Goal: Task Accomplishment & Management: Use online tool/utility

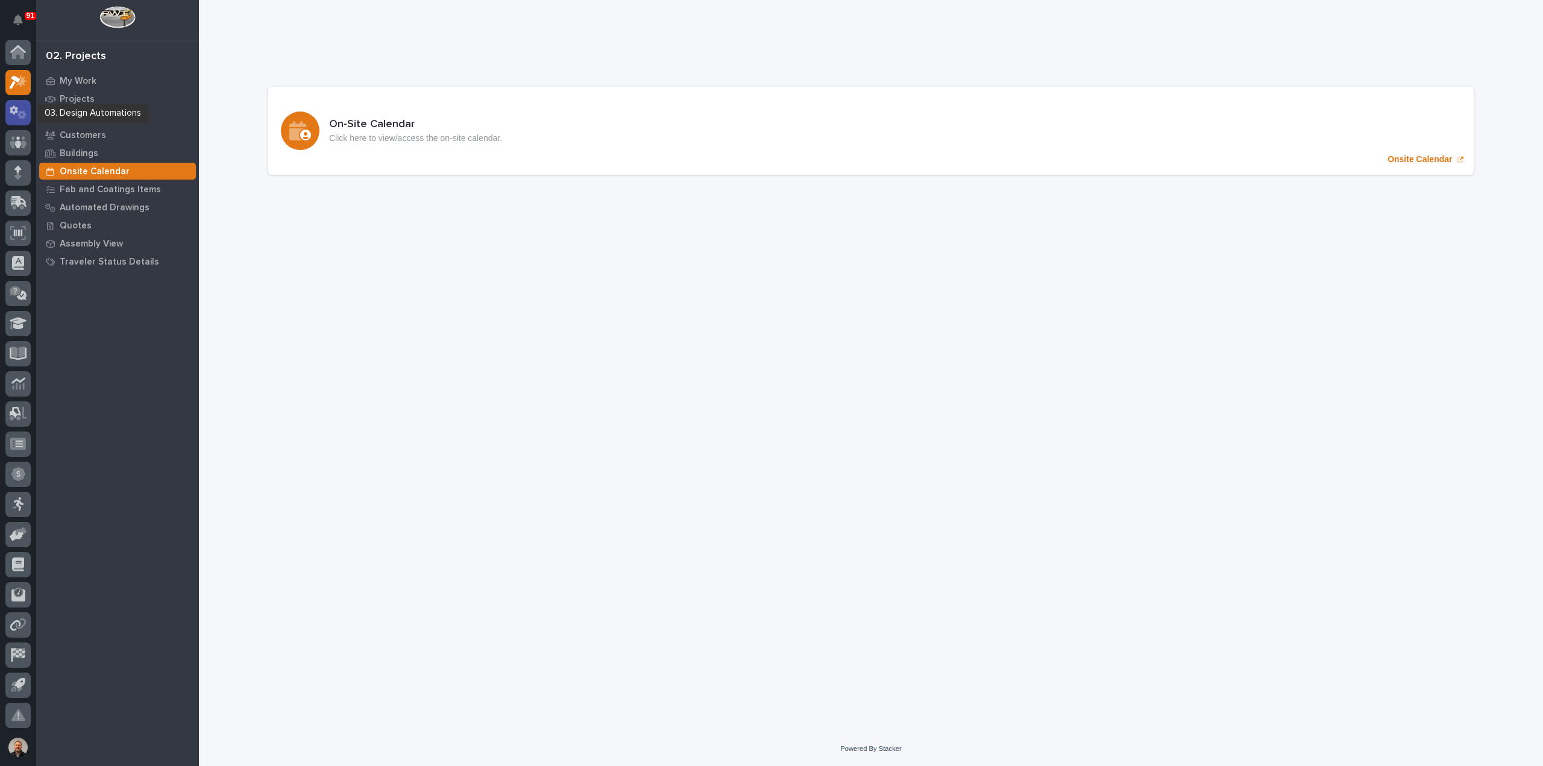
click at [19, 108] on icon at bounding box center [18, 113] width 17 height 14
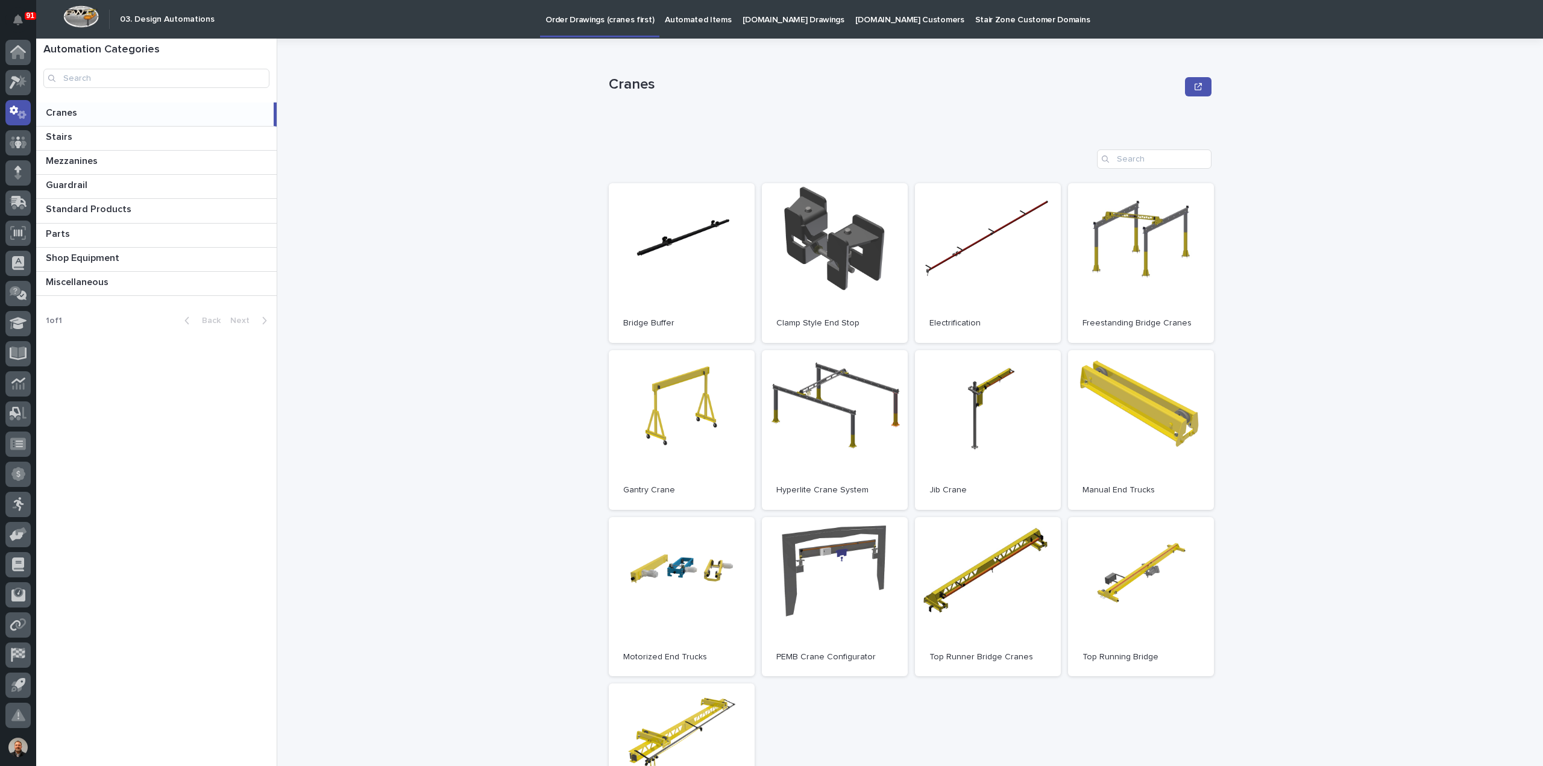
click at [680, 17] on p "Automated Items" at bounding box center [698, 12] width 66 height 25
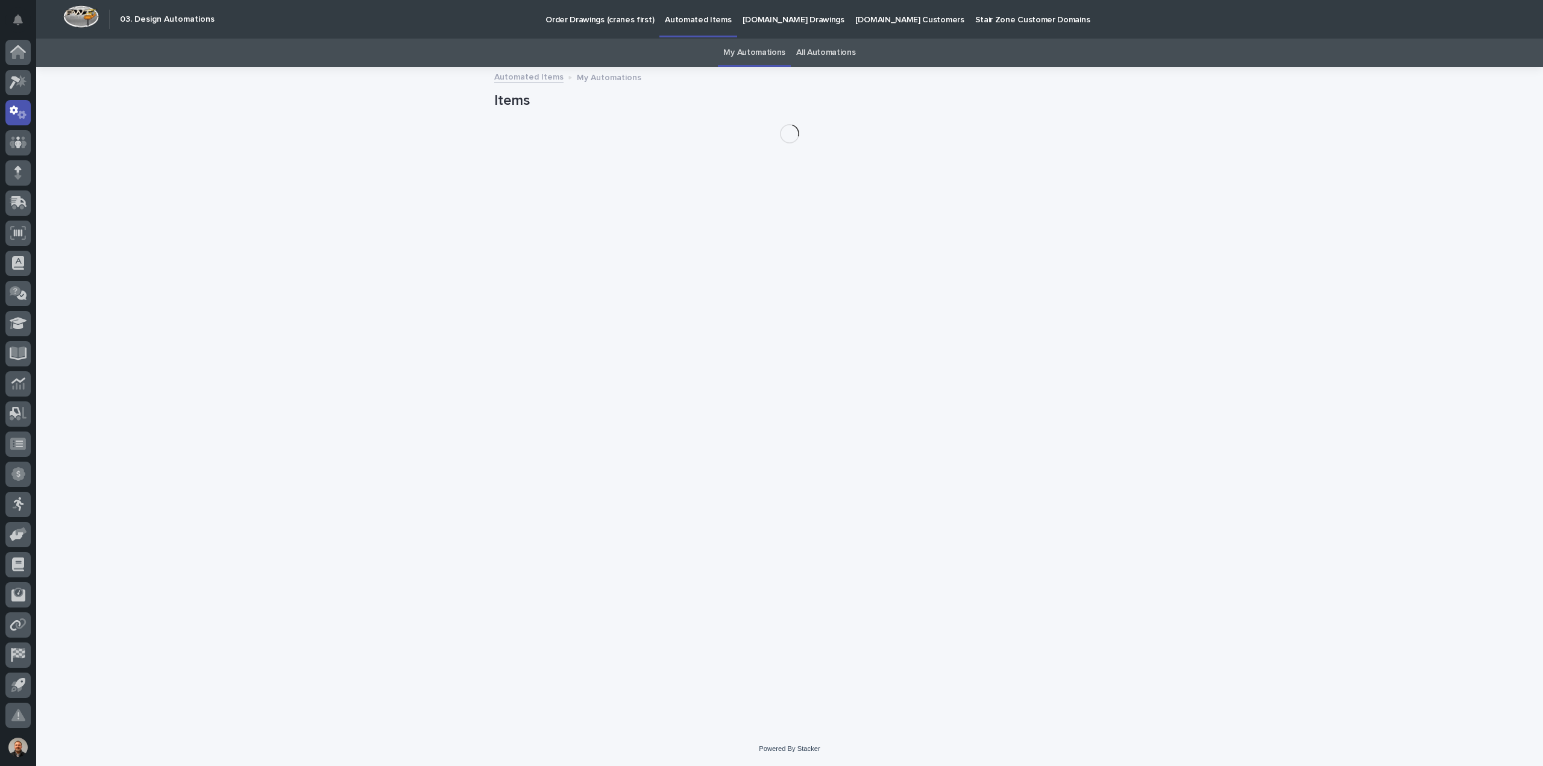
scroll to position [19, 0]
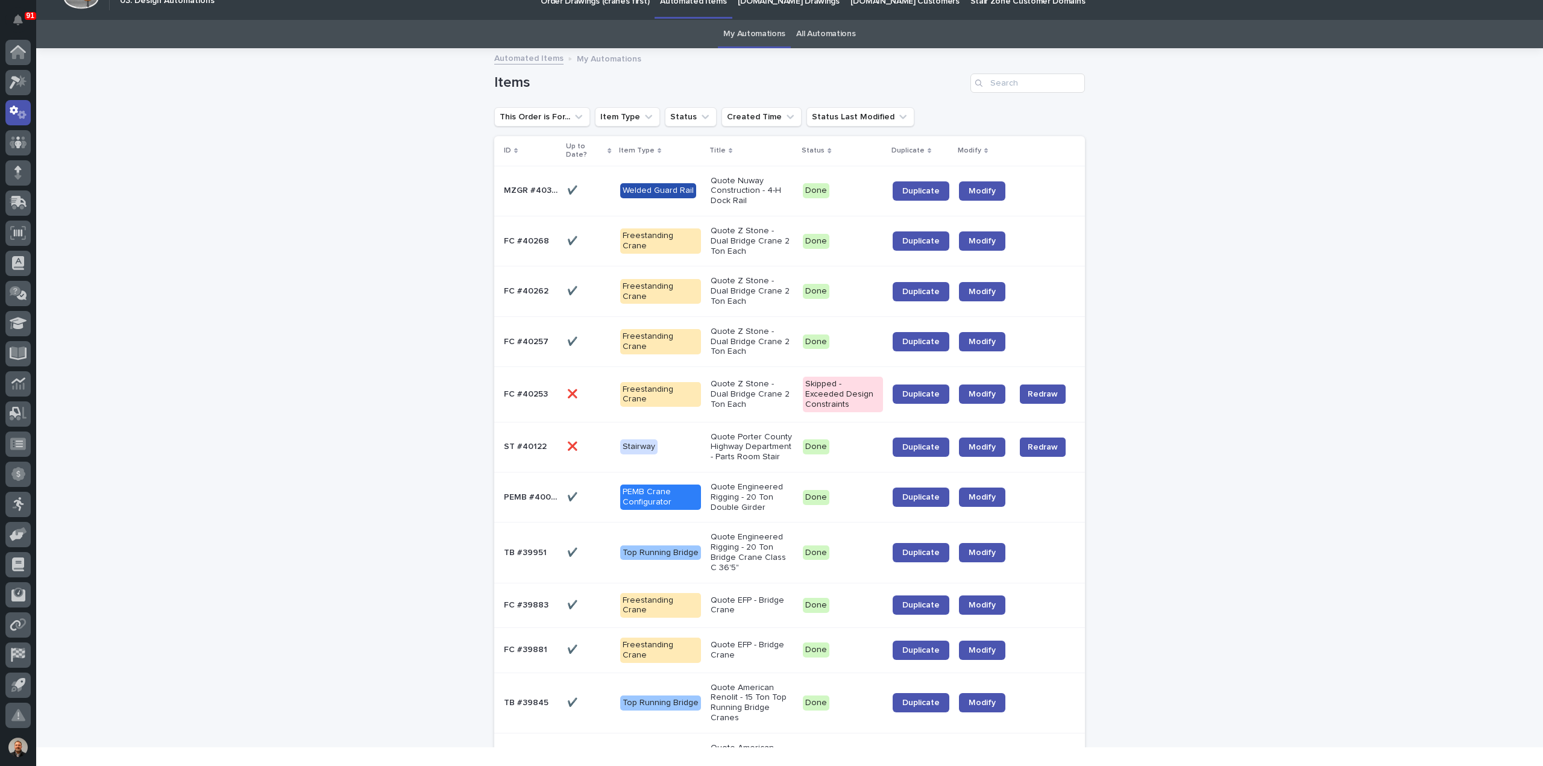
click at [825, 33] on link "All Automations" at bounding box center [825, 34] width 59 height 28
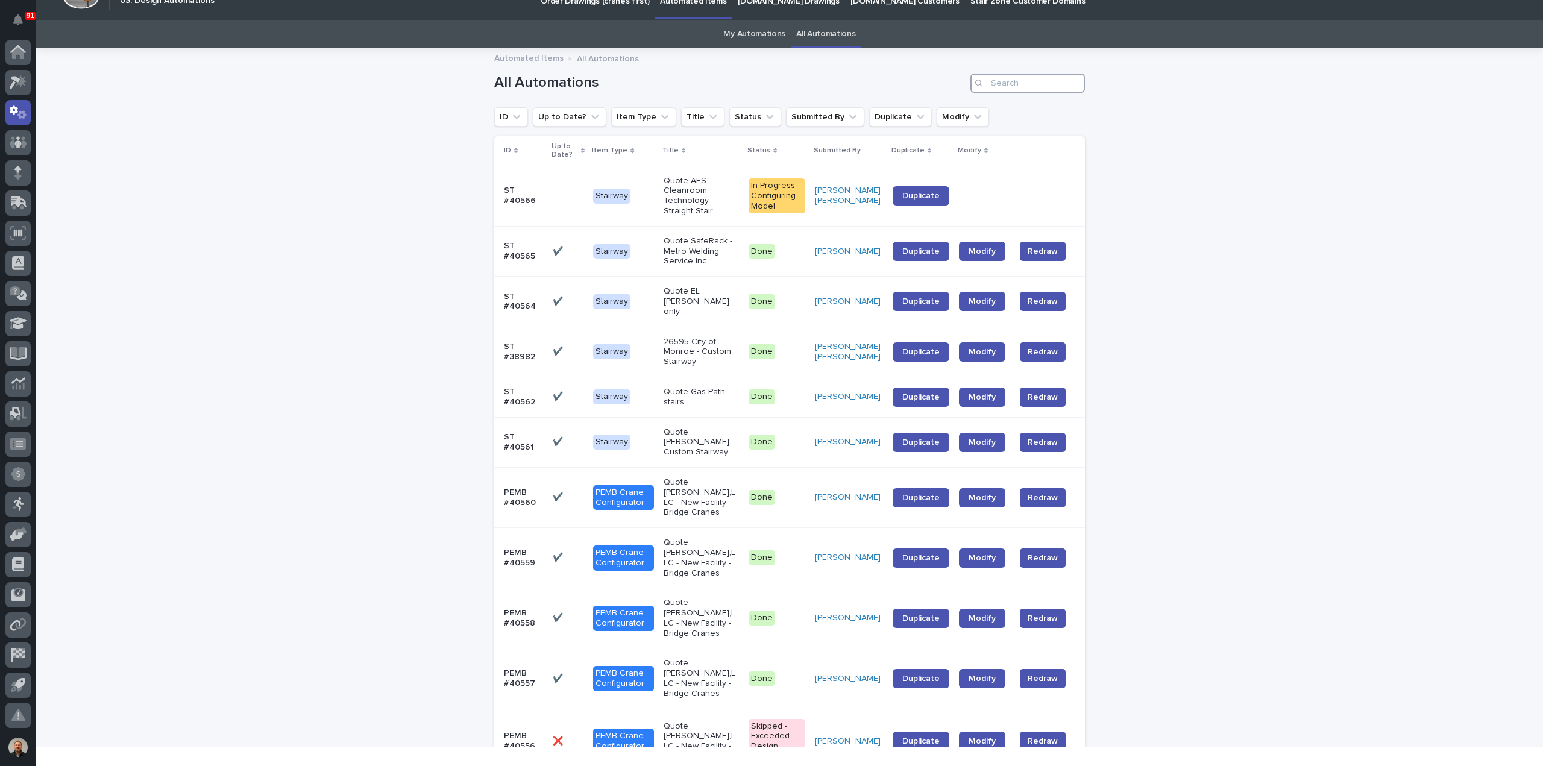
click at [1003, 83] on input "Search" at bounding box center [1028, 83] width 115 height 19
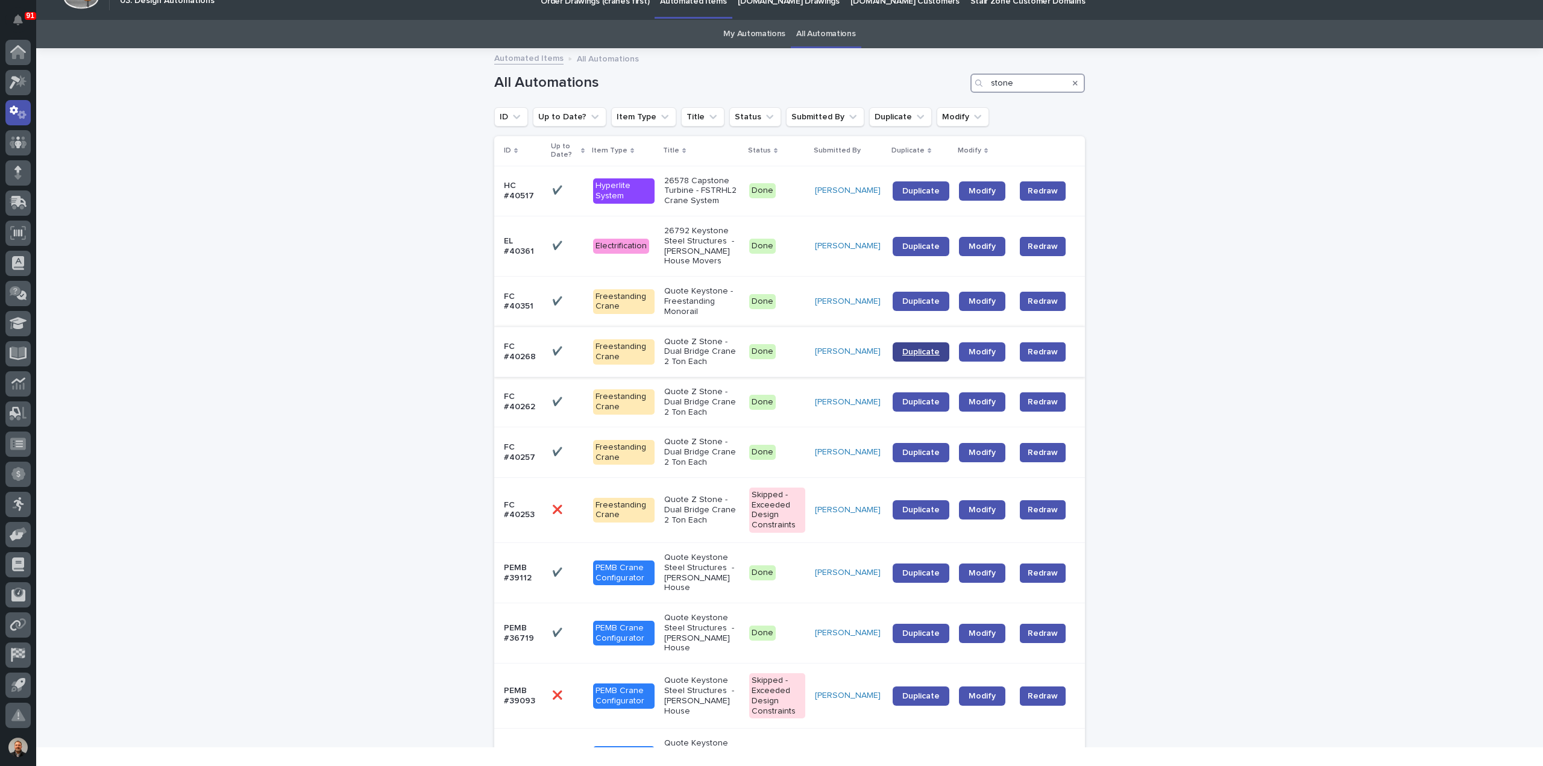
type input "stone"
click at [922, 356] on span "Duplicate" at bounding box center [921, 352] width 37 height 8
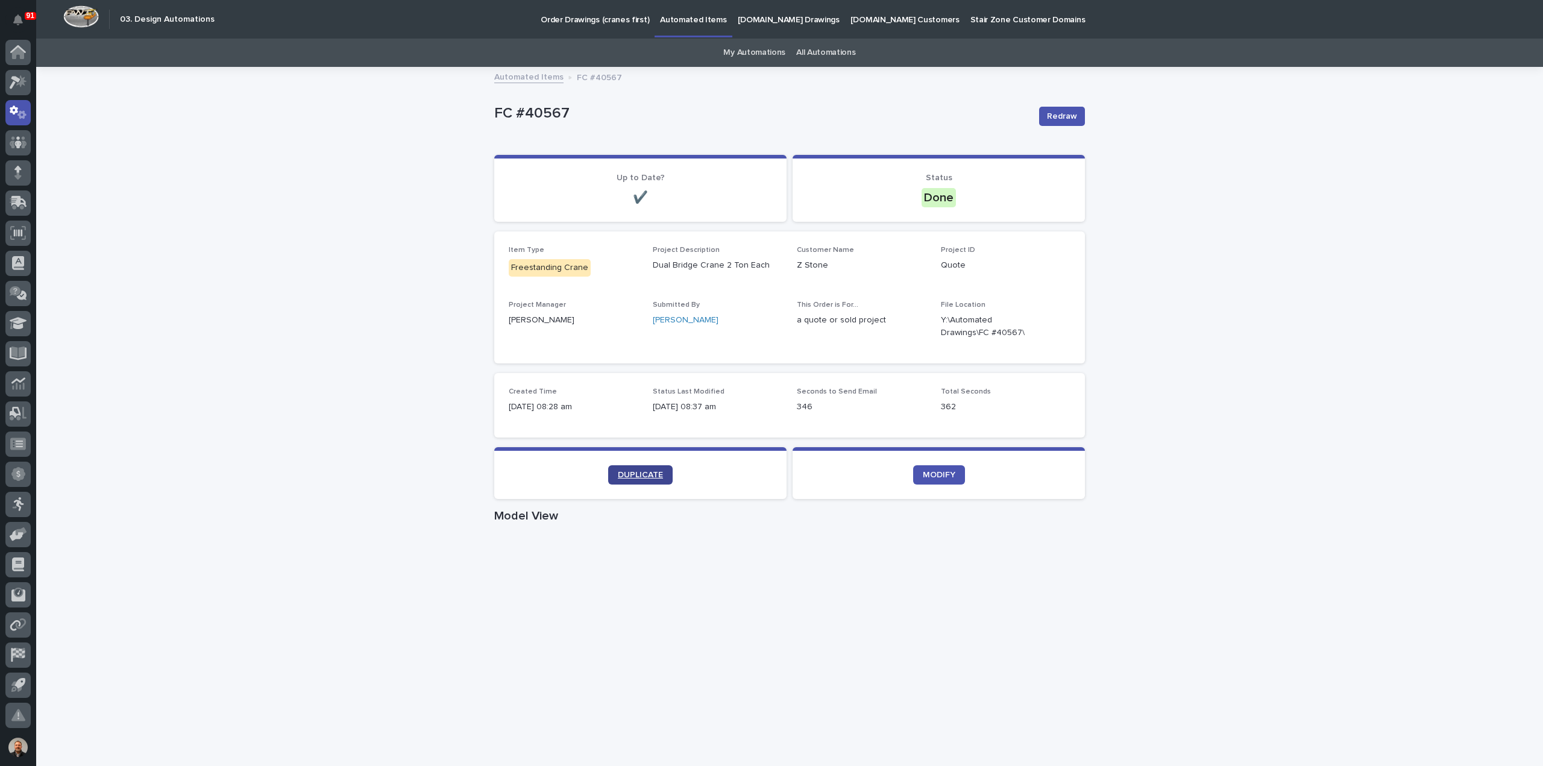
click at [634, 473] on span "DUPLICATE" at bounding box center [640, 475] width 45 height 8
click at [638, 473] on span "DUPLICATE" at bounding box center [640, 475] width 45 height 8
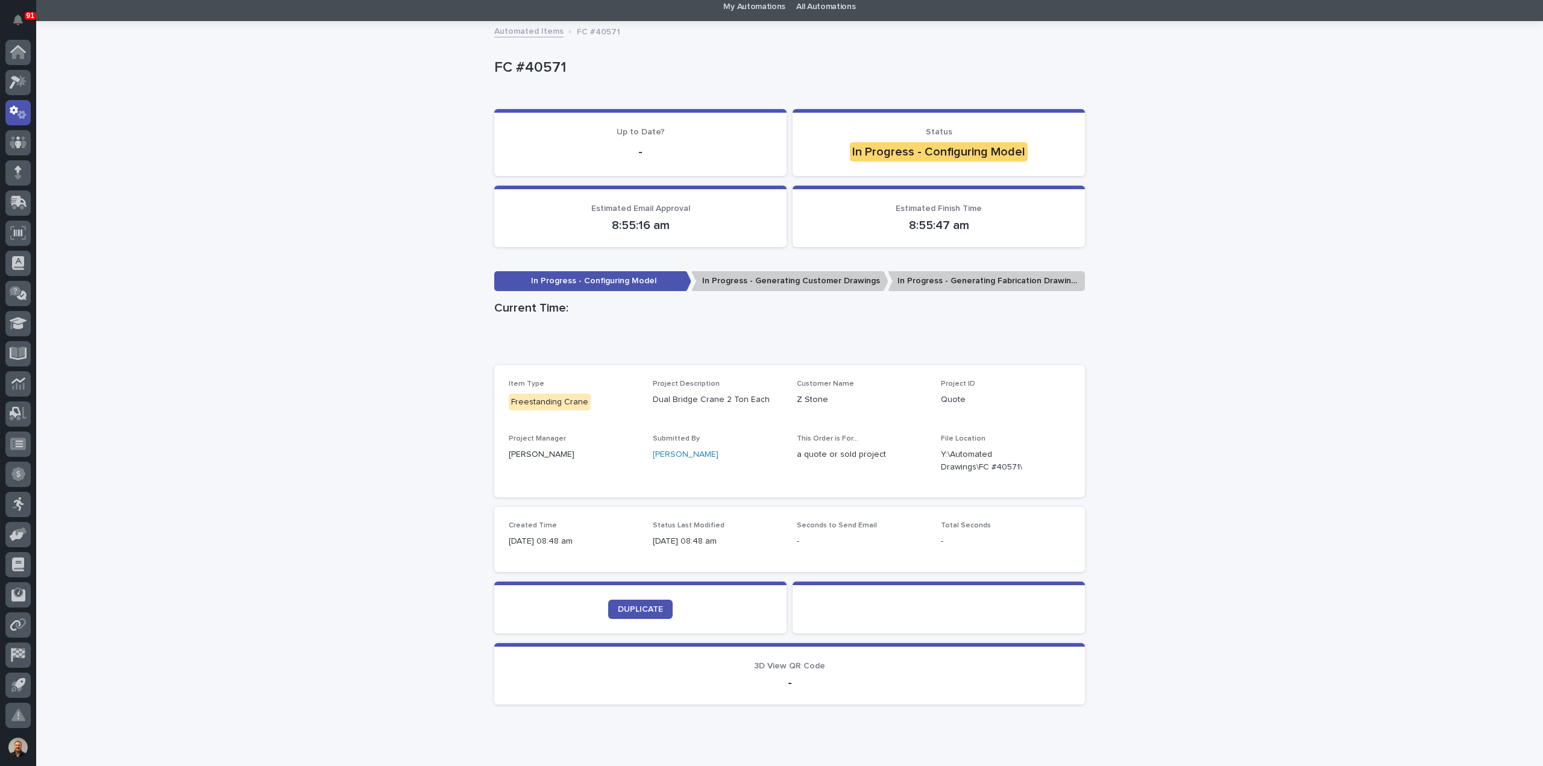
scroll to position [88, 0]
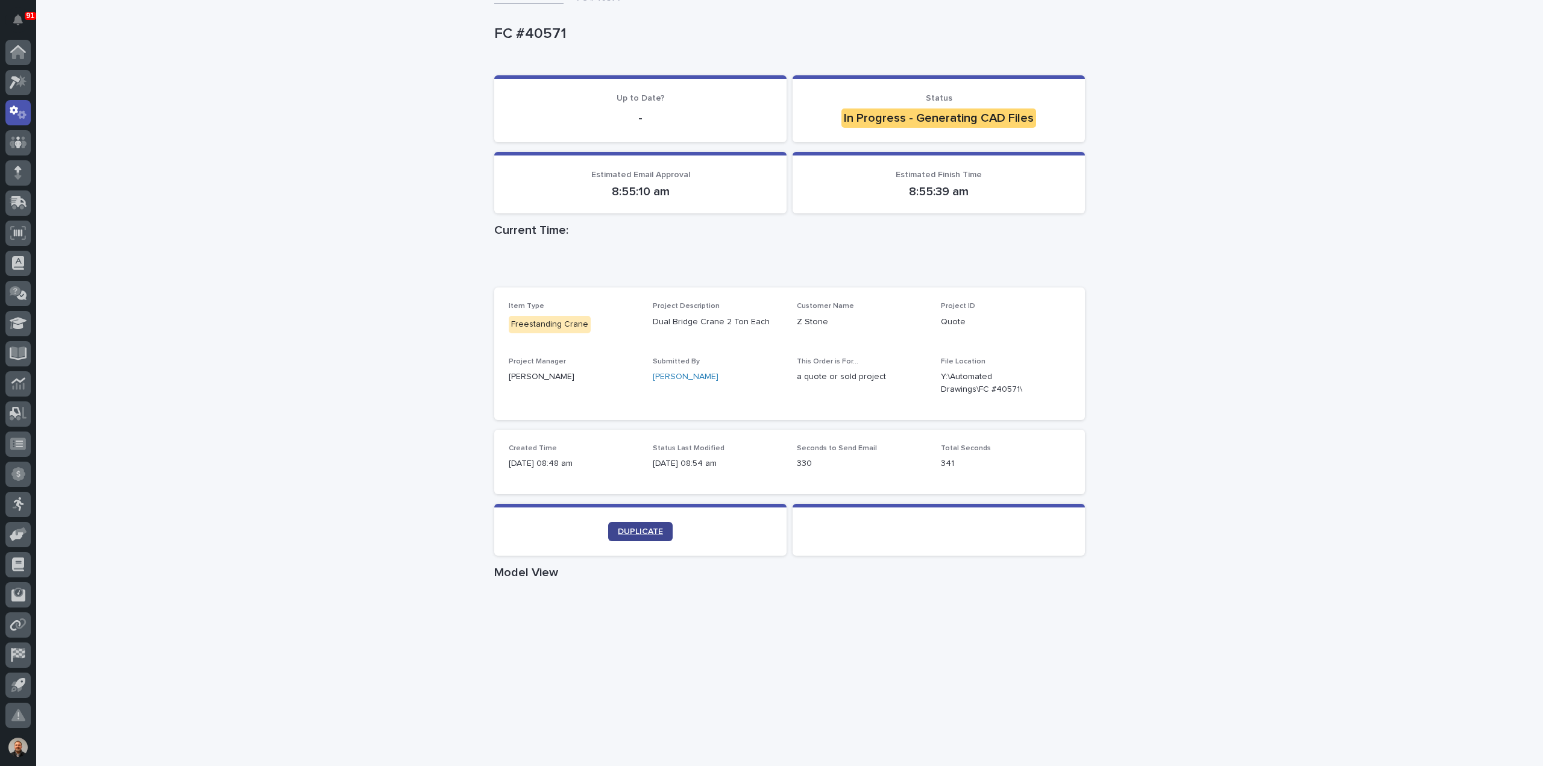
scroll to position [121, 0]
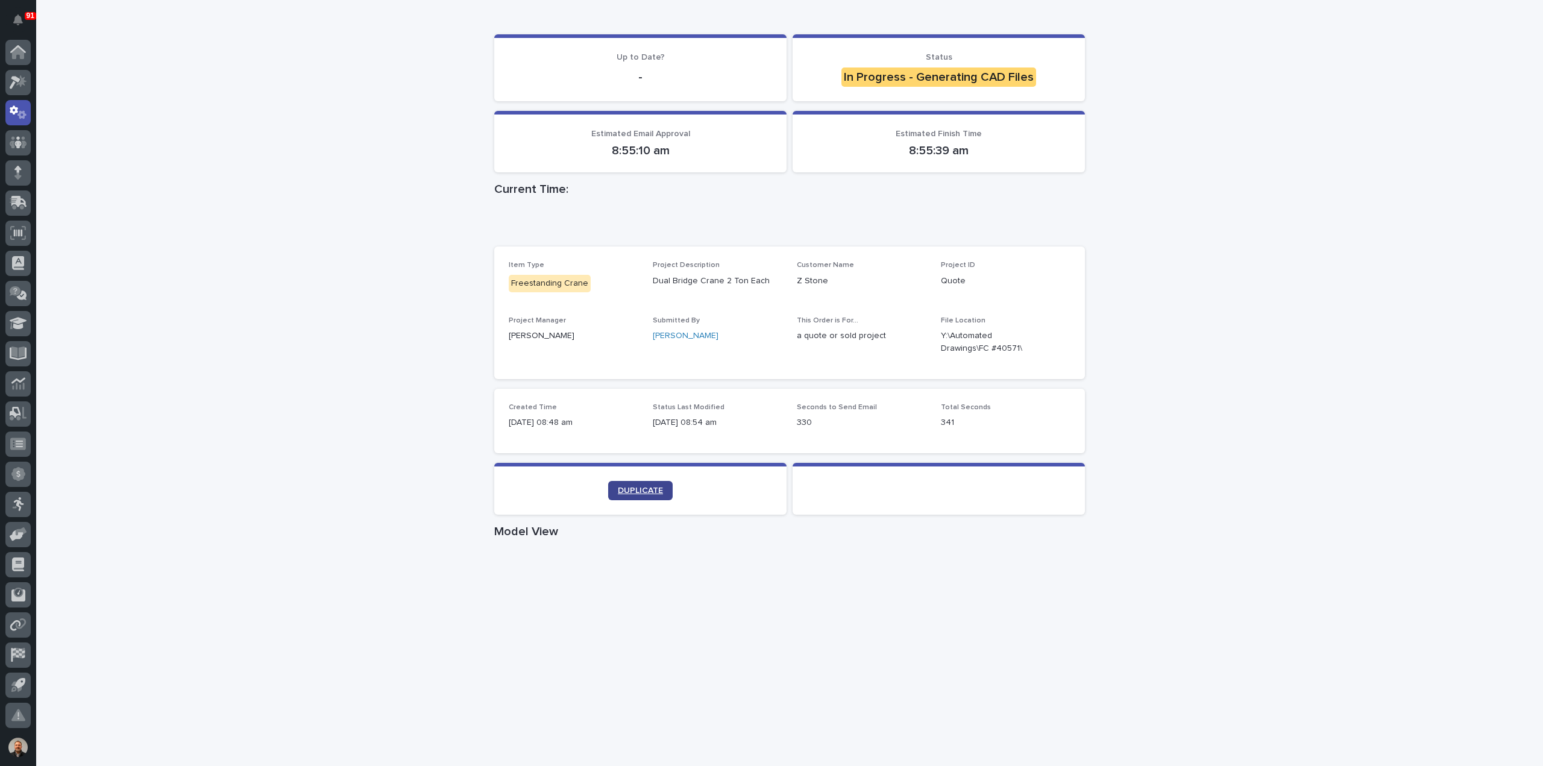
click at [634, 488] on span "DUPLICATE" at bounding box center [640, 491] width 45 height 8
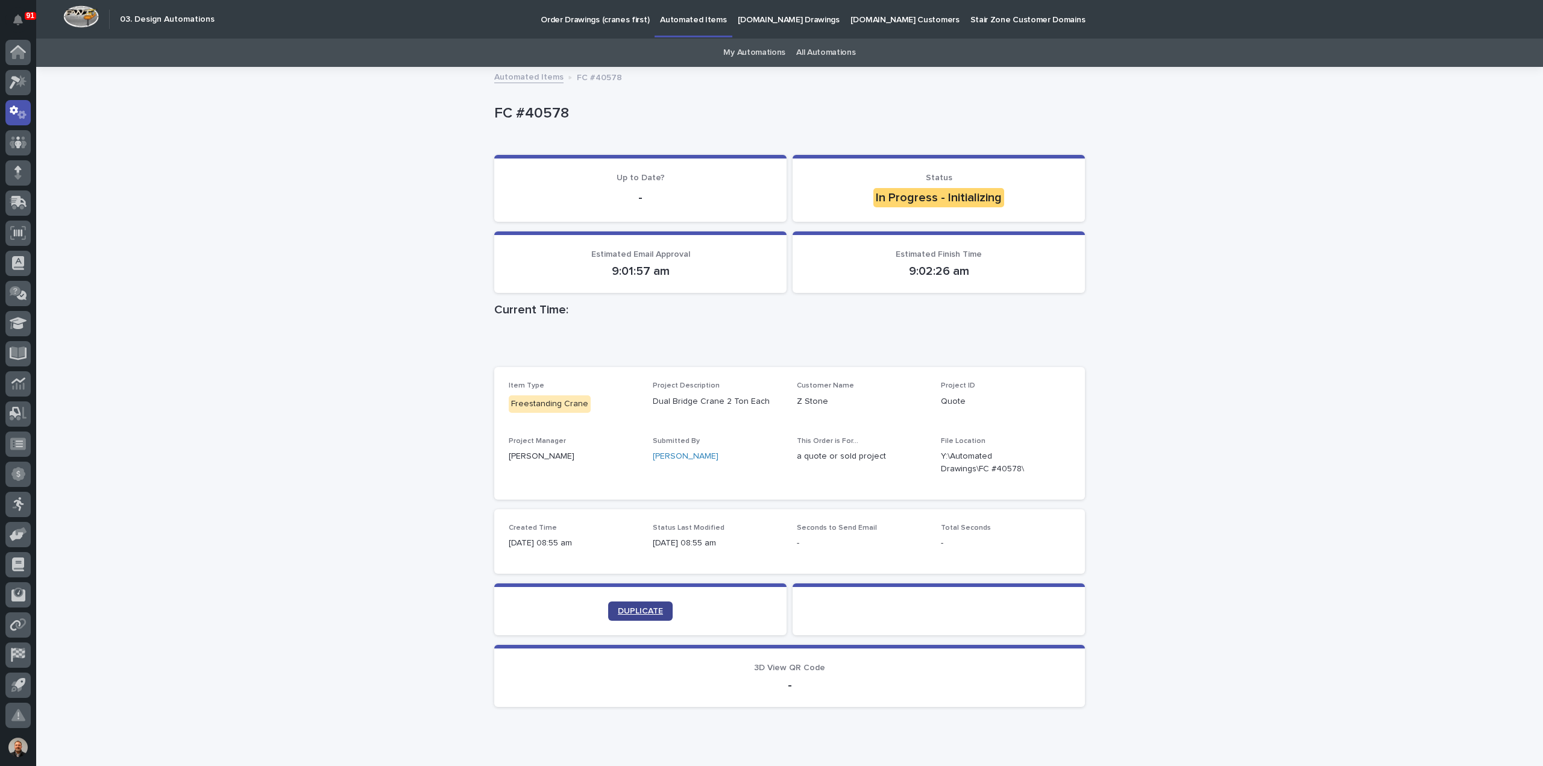
click at [628, 610] on span "DUPLICATE" at bounding box center [640, 611] width 45 height 8
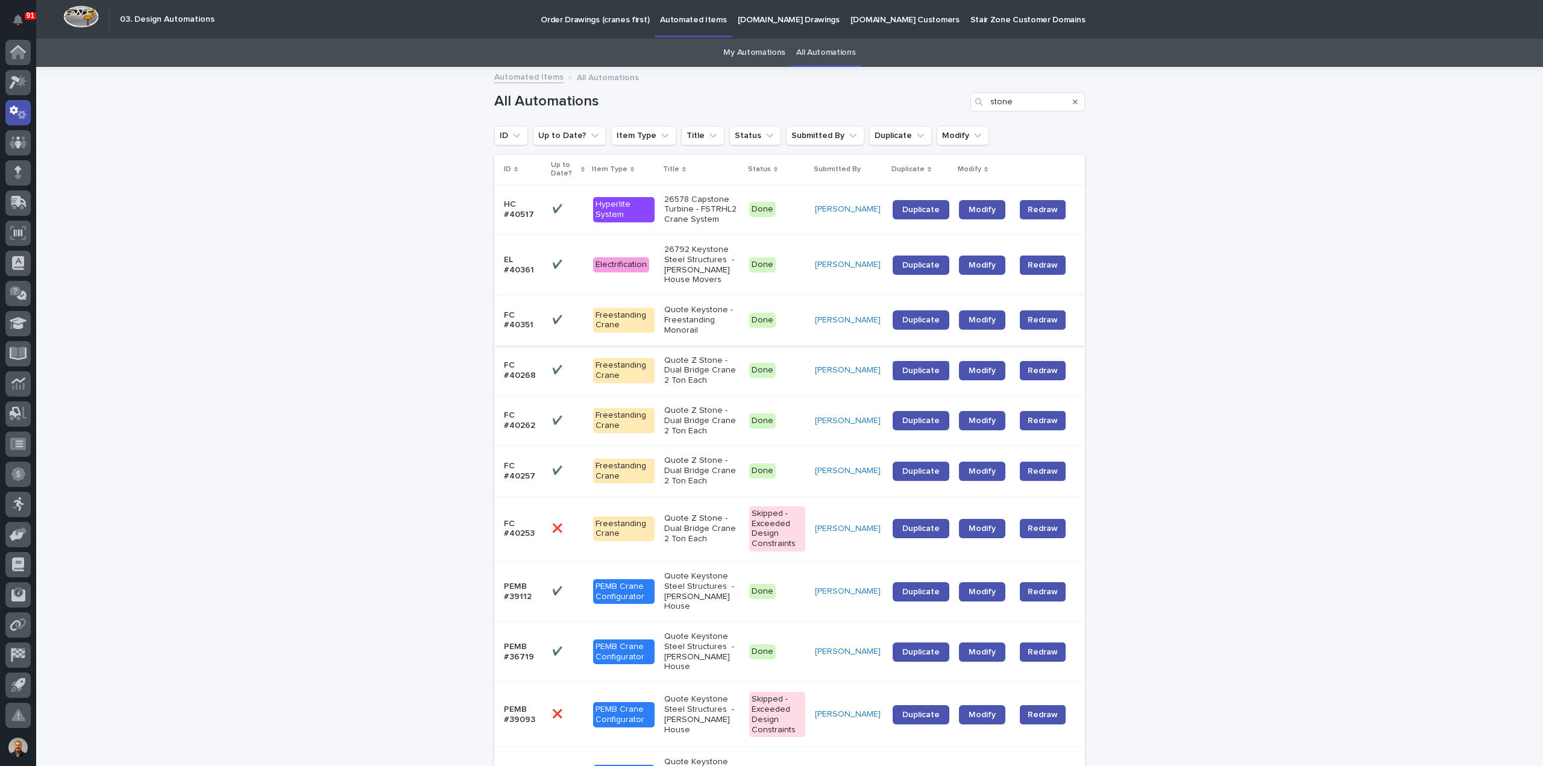
scroll to position [19, 0]
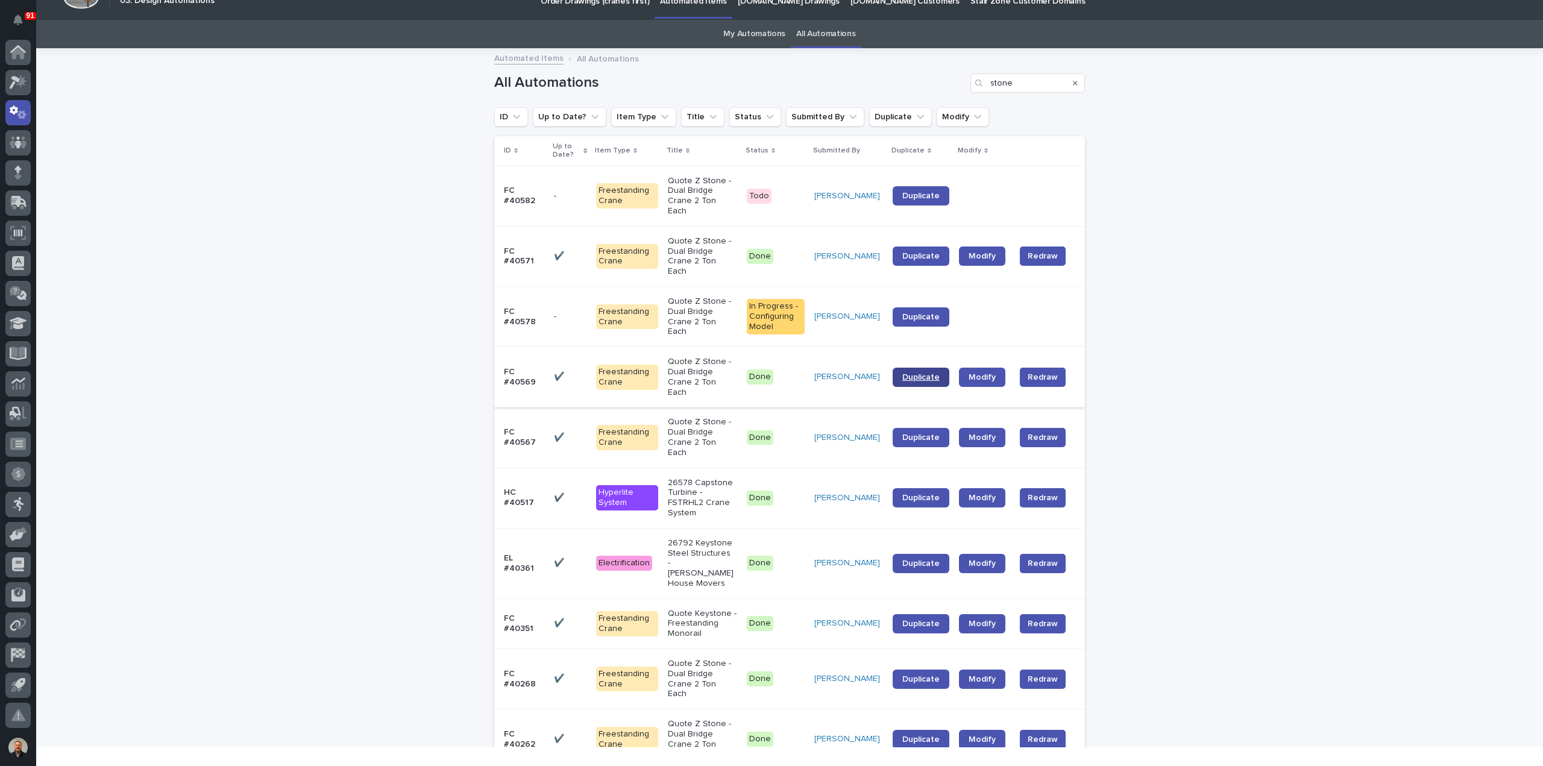
click at [924, 373] on span "Duplicate" at bounding box center [921, 377] width 37 height 8
